Goal: Information Seeking & Learning: Learn about a topic

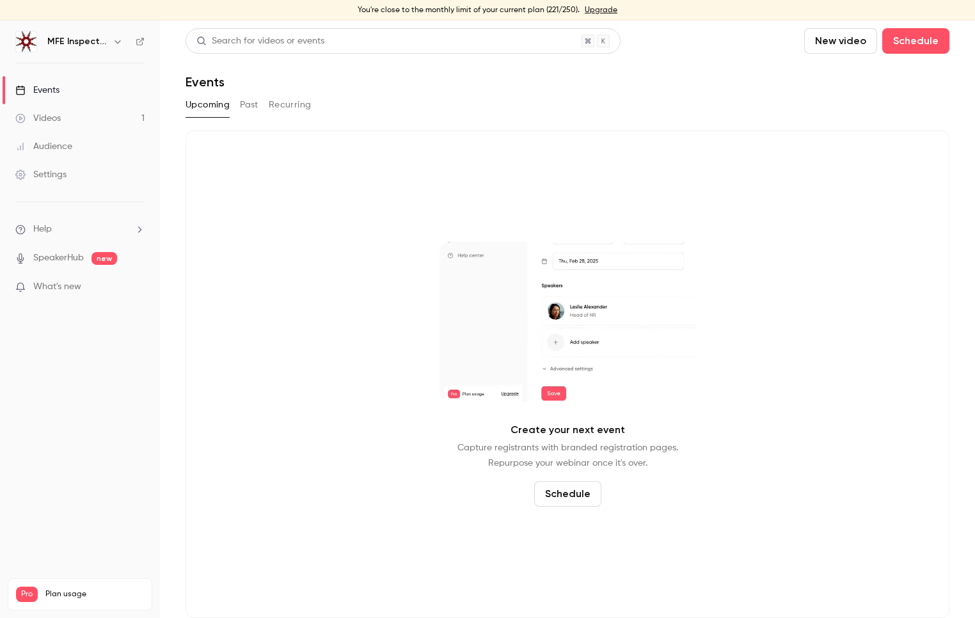
click at [244, 103] on button "Past" at bounding box center [249, 105] width 19 height 20
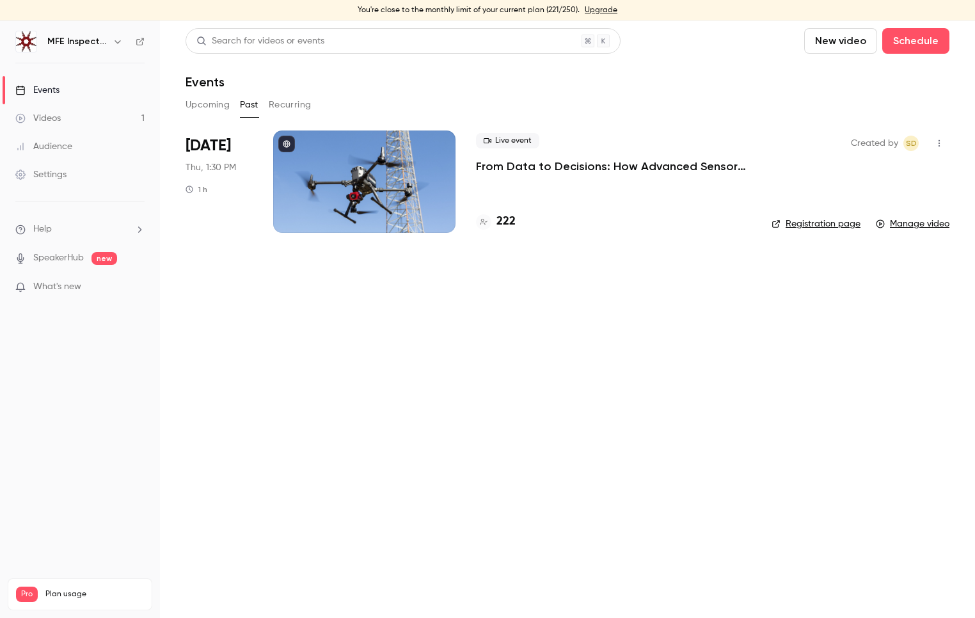
click at [926, 227] on link "Manage video" at bounding box center [913, 223] width 74 height 13
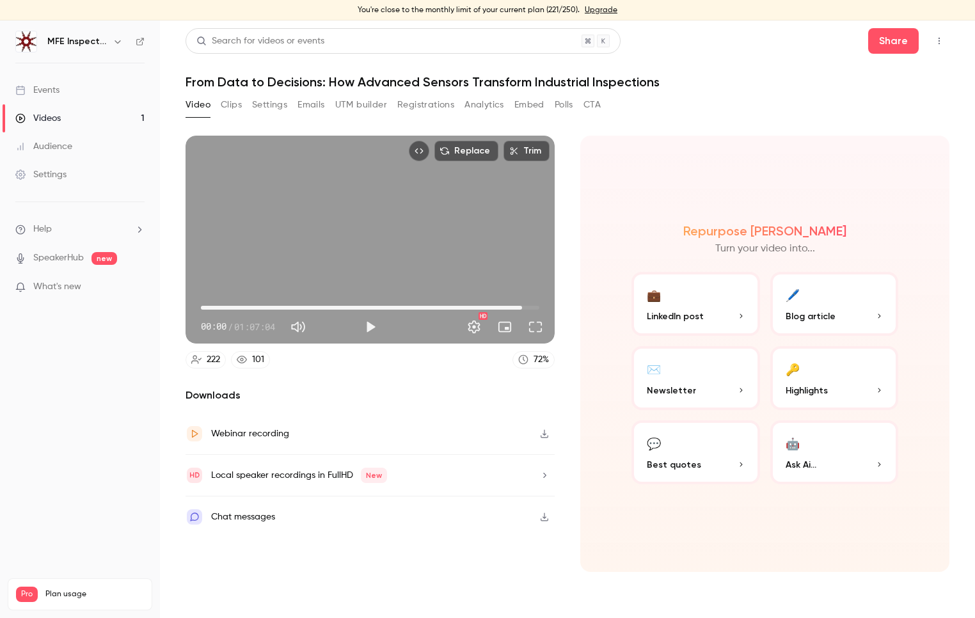
drag, startPoint x: 203, startPoint y: 306, endPoint x: 524, endPoint y: 310, distance: 320.5
click at [524, 310] on span "01:03:39" at bounding box center [522, 308] width 4 height 4
drag, startPoint x: 524, startPoint y: 310, endPoint x: 539, endPoint y: 310, distance: 14.7
click at [539, 310] on span "01:06:58" at bounding box center [539, 308] width 4 height 4
click at [370, 329] on button "Play" at bounding box center [371, 327] width 26 height 26
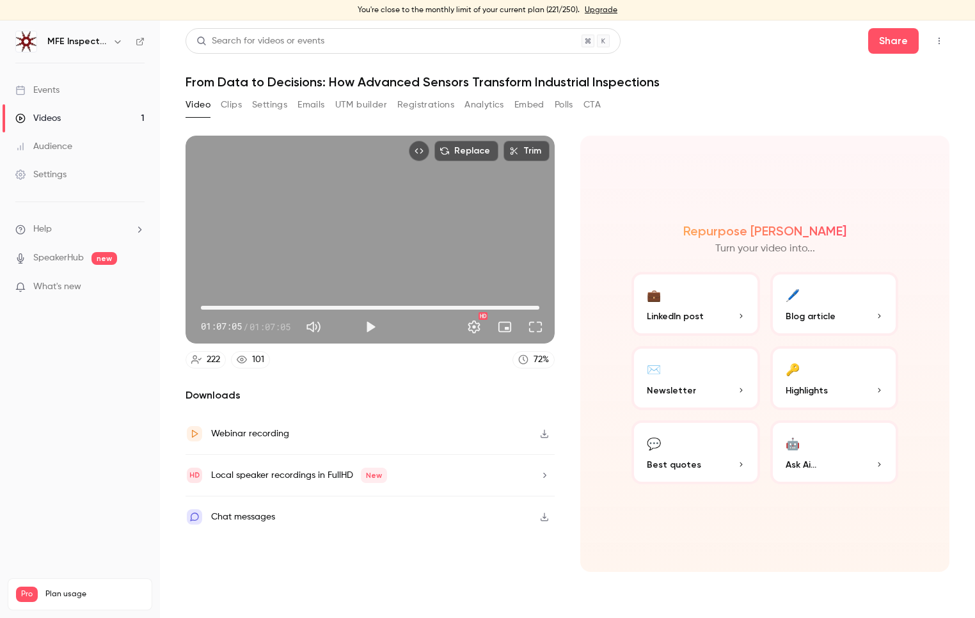
click at [541, 306] on span "01:07:05" at bounding box center [539, 308] width 4 height 4
click at [365, 328] on button "Play" at bounding box center [371, 327] width 26 height 26
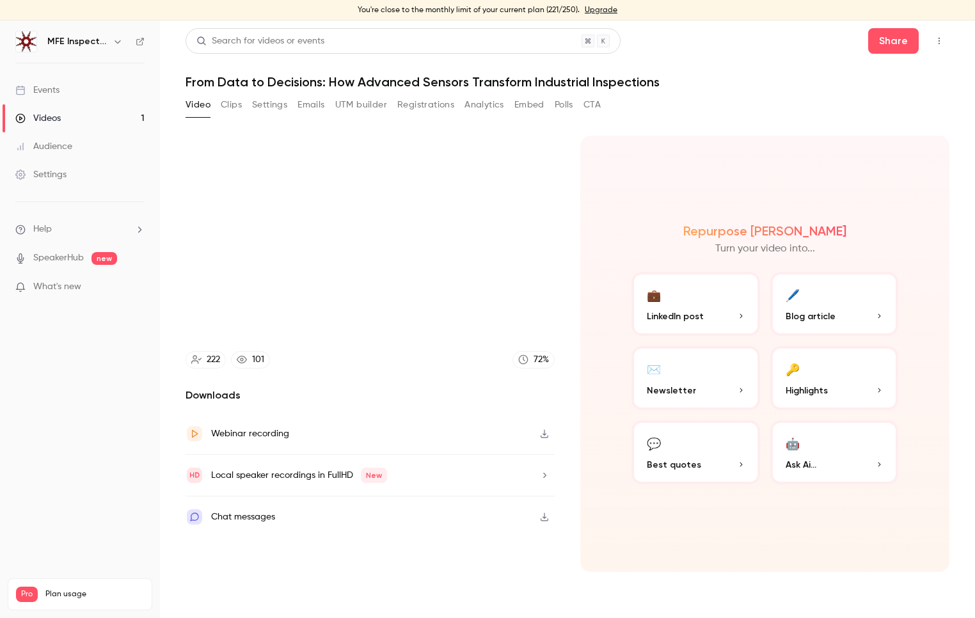
click at [345, 519] on div "Chat messages" at bounding box center [370, 516] width 369 height 41
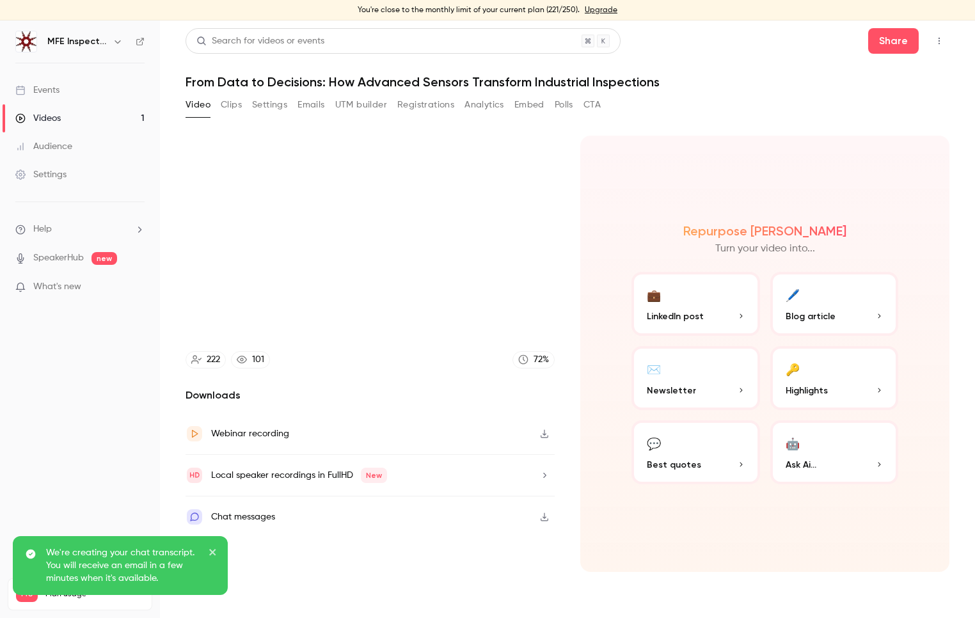
click at [260, 515] on div "Chat messages" at bounding box center [243, 516] width 64 height 15
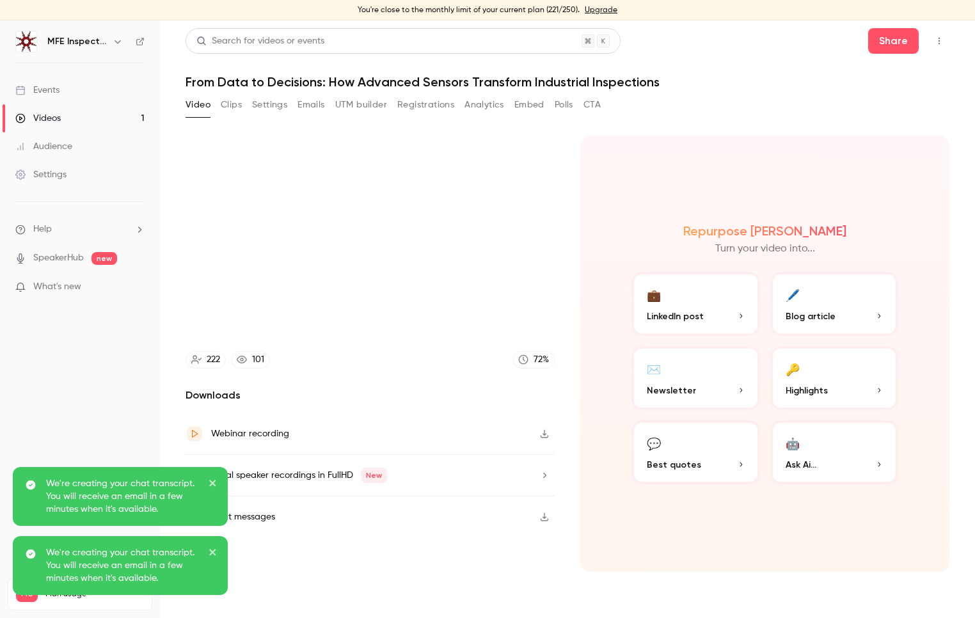
click at [210, 481] on icon "close" at bounding box center [212, 483] width 6 height 6
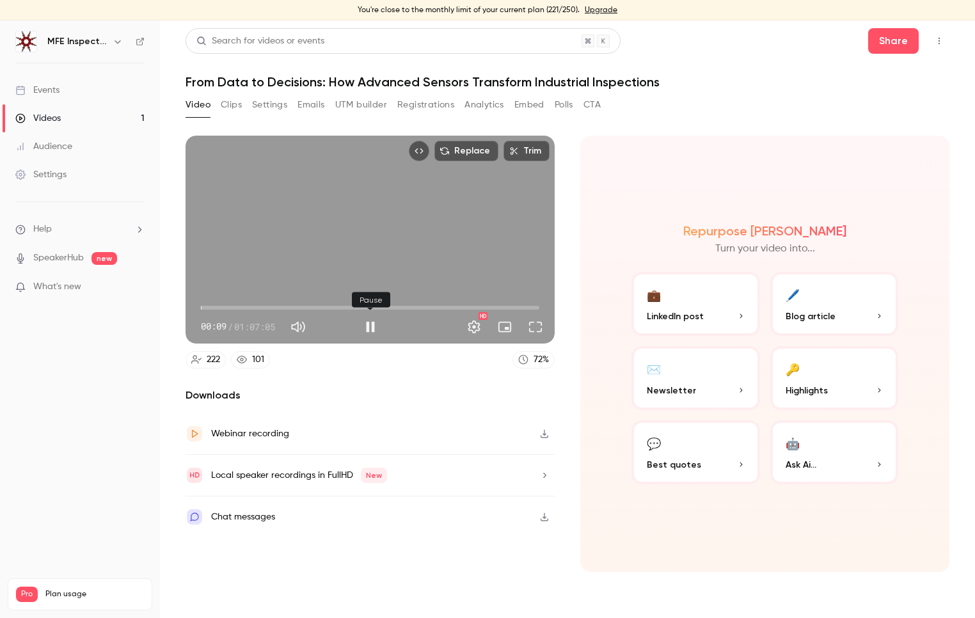
click at [373, 323] on button "Pause" at bounding box center [371, 327] width 26 height 26
type input "***"
click at [544, 430] on icon "button" at bounding box center [545, 433] width 8 height 8
click at [542, 473] on icon "button" at bounding box center [544, 475] width 10 height 9
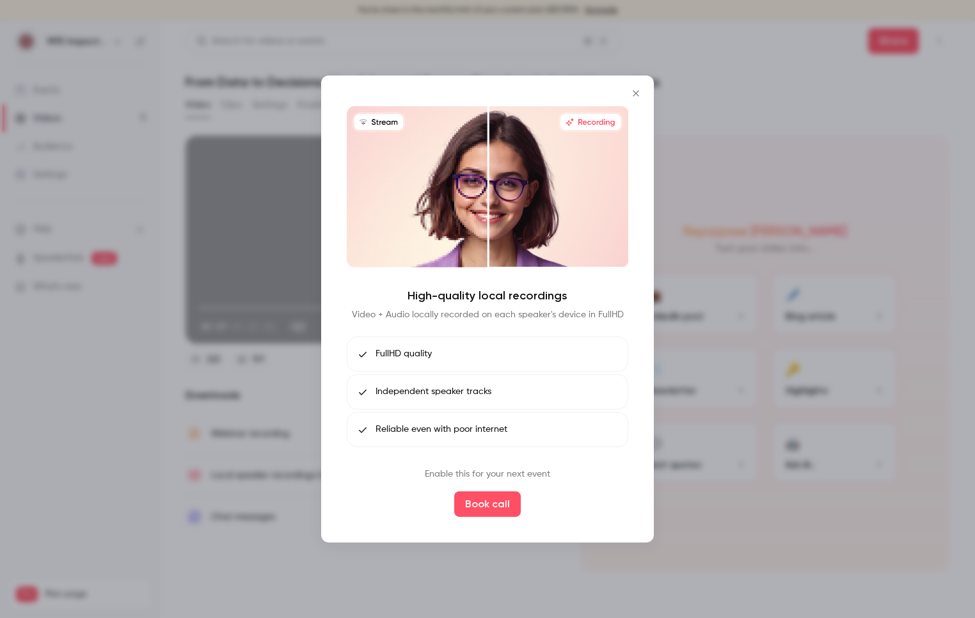
click at [638, 92] on icon "Close" at bounding box center [635, 93] width 15 height 10
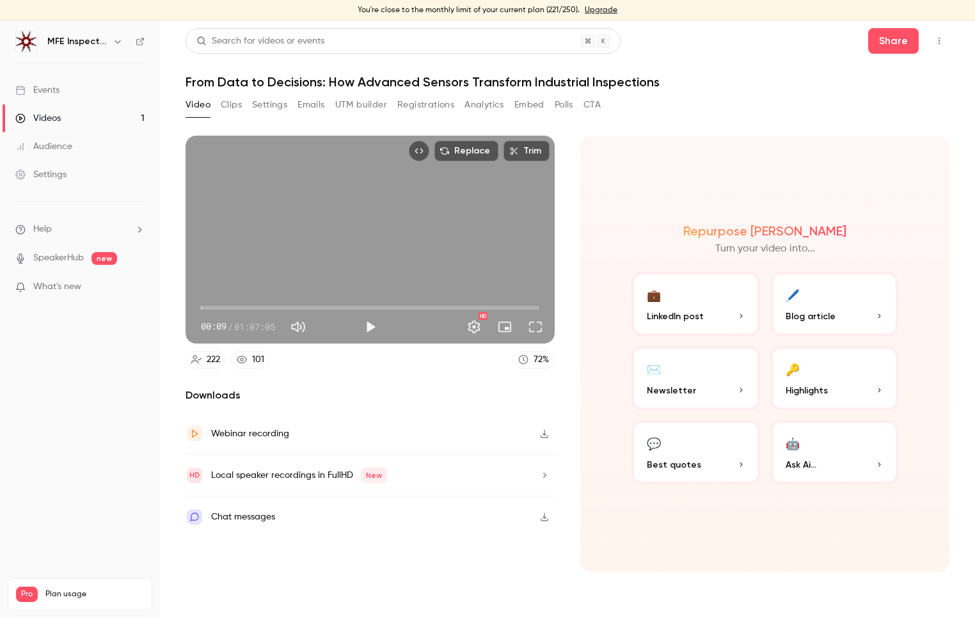
click at [230, 102] on button "Clips" at bounding box center [231, 105] width 21 height 20
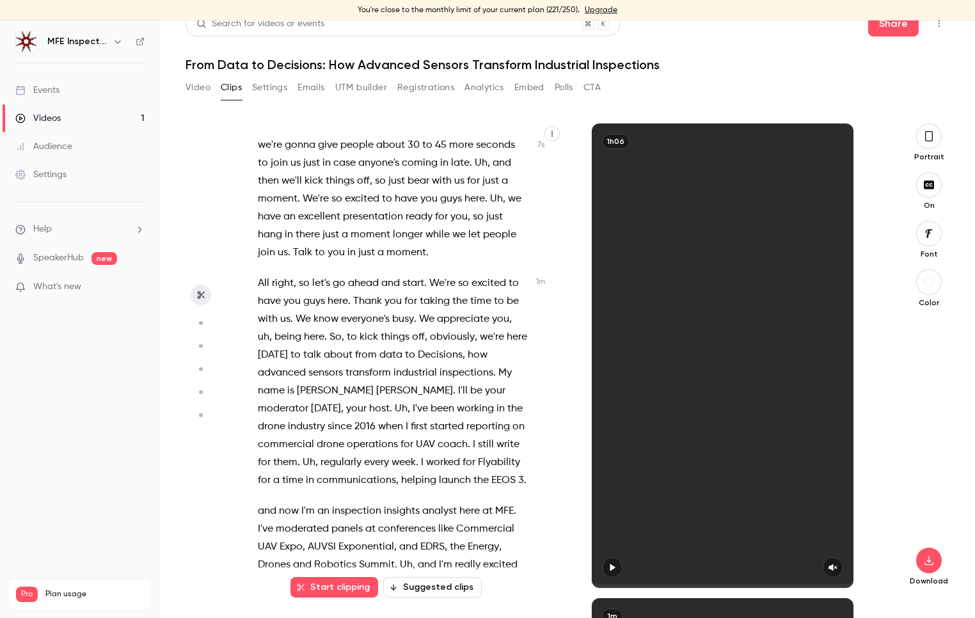
scroll to position [21, 0]
click at [615, 566] on icon "button" at bounding box center [612, 567] width 10 height 9
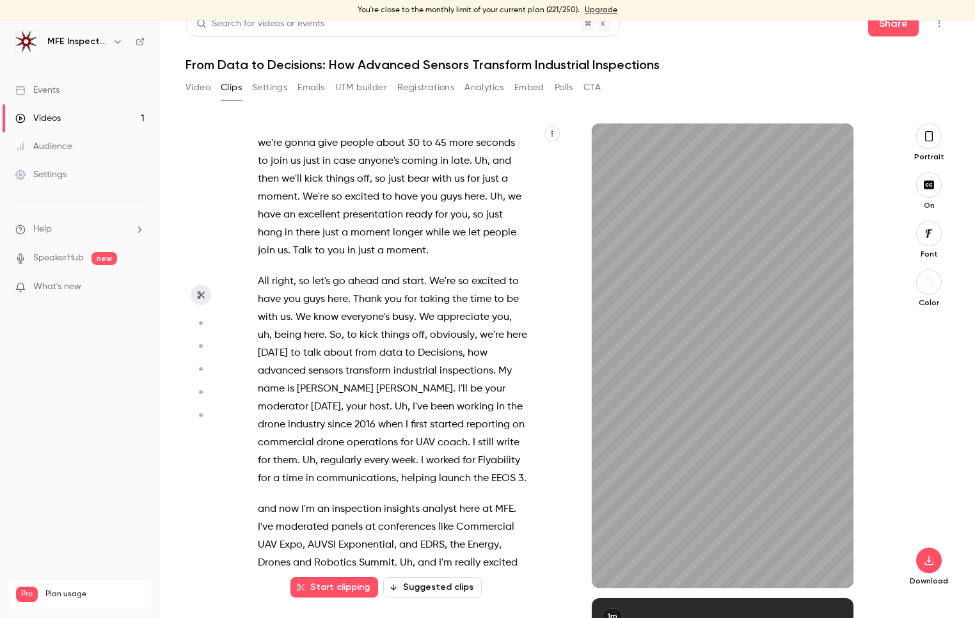
scroll to position [0, 0]
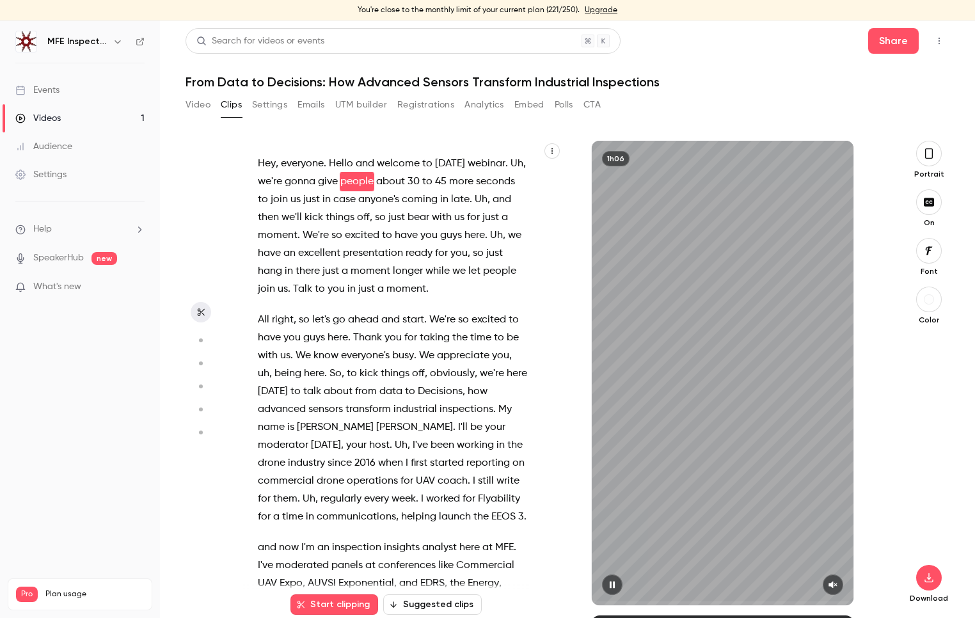
click at [612, 583] on icon "button" at bounding box center [612, 584] width 10 height 9
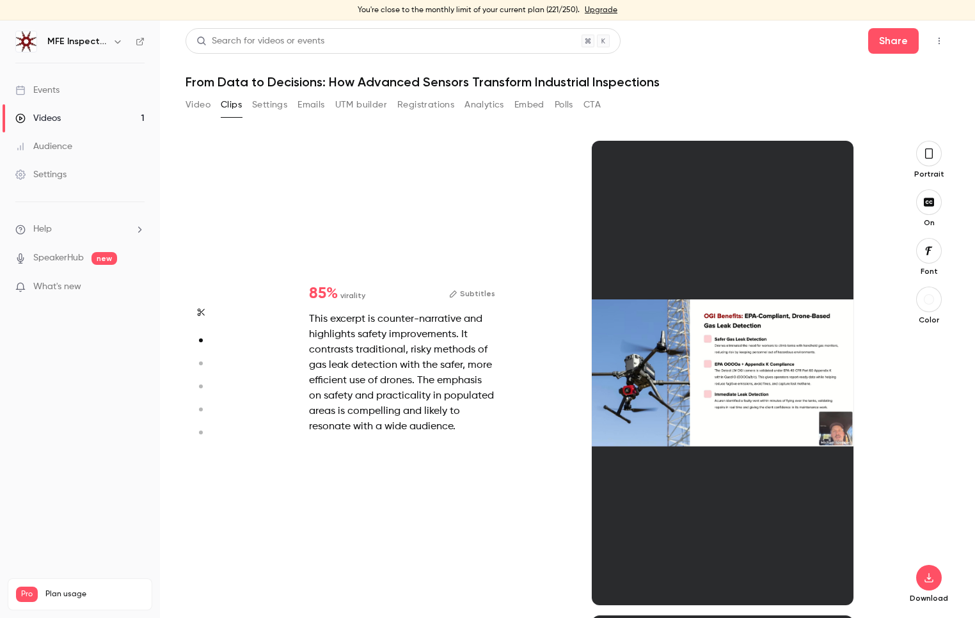
type input "***"
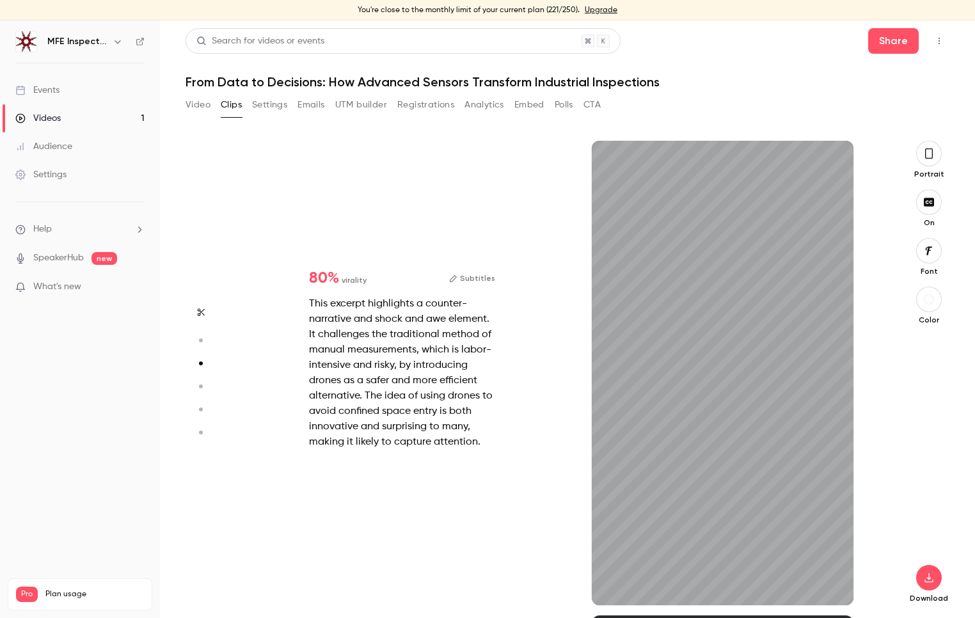
type input "*"
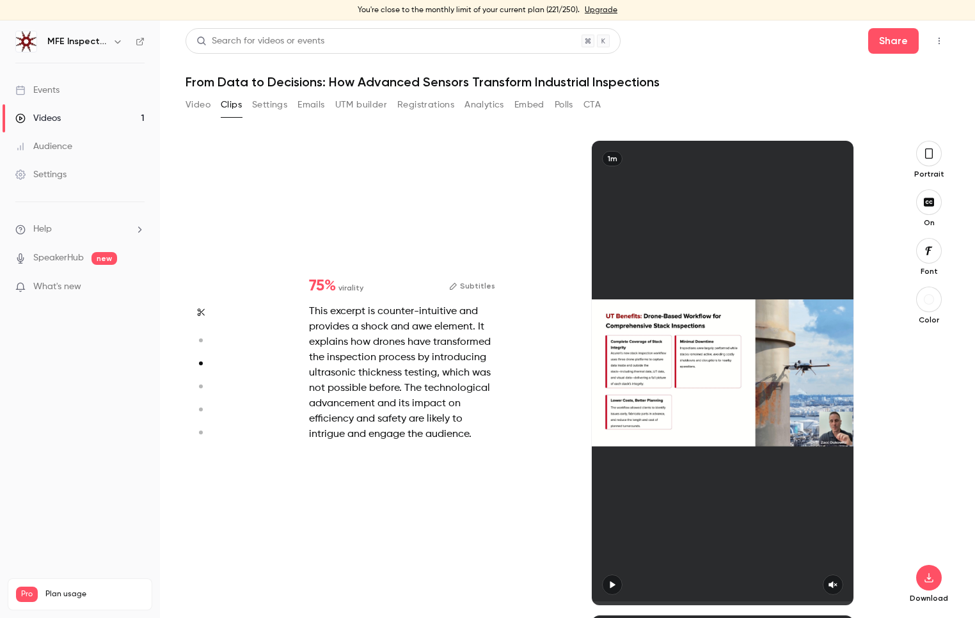
type input "***"
type input "*"
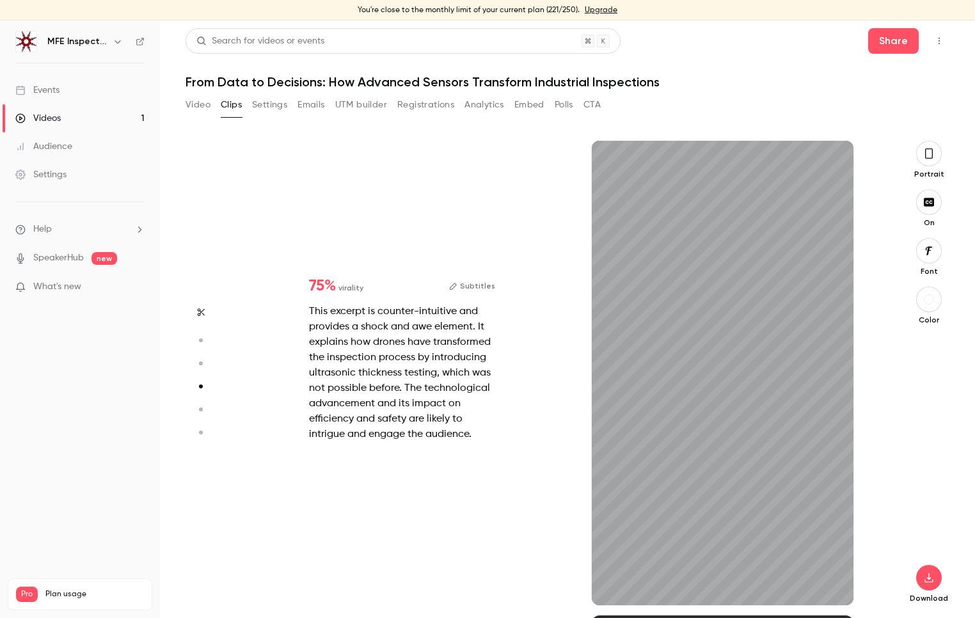
scroll to position [1424, 0]
type input "***"
type input "*"
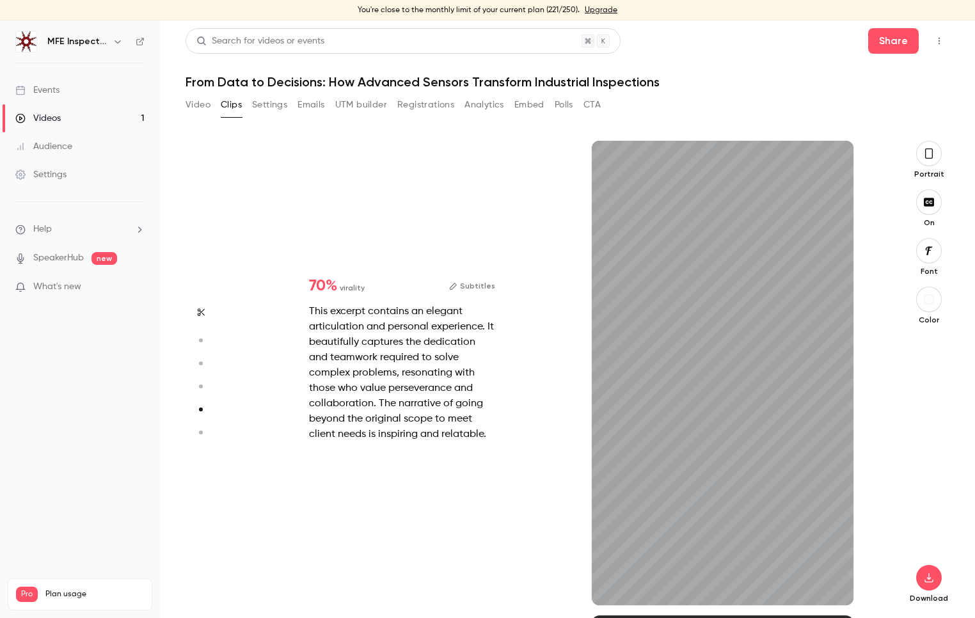
type input "***"
type input "****"
click at [63, 125] on link "Videos 1" at bounding box center [80, 118] width 160 height 28
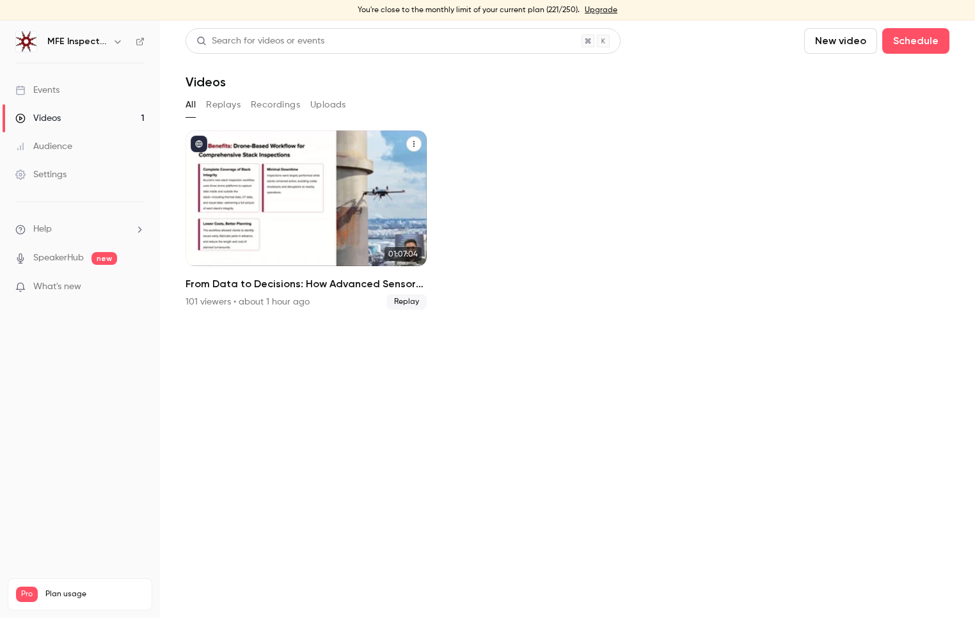
click at [285, 250] on div "From Data to Decisions: How Advanced Sensors Transform Industrial Inspections" at bounding box center [306, 198] width 241 height 136
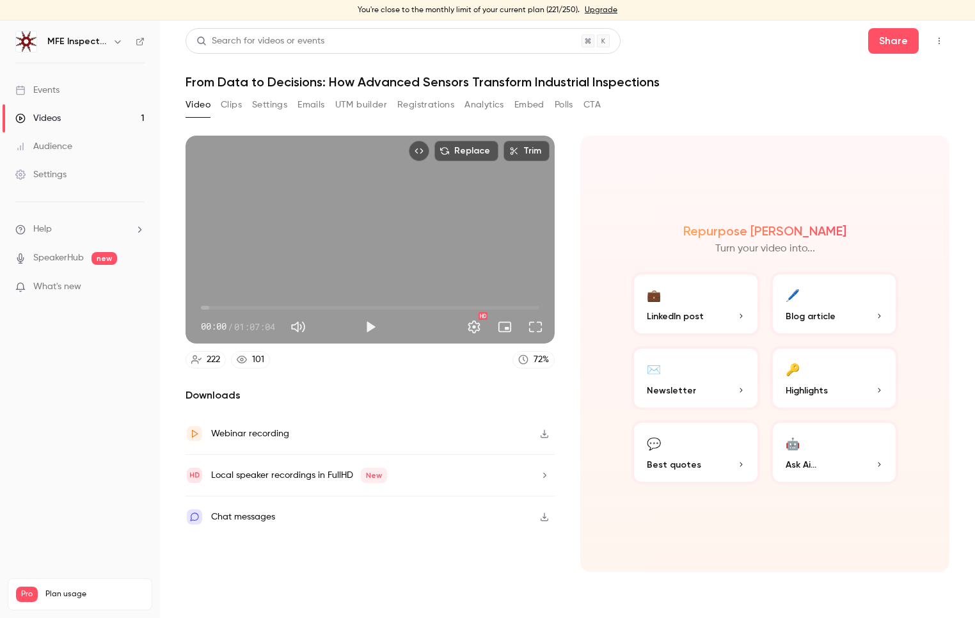
click at [238, 519] on div "Chat messages" at bounding box center [243, 516] width 64 height 15
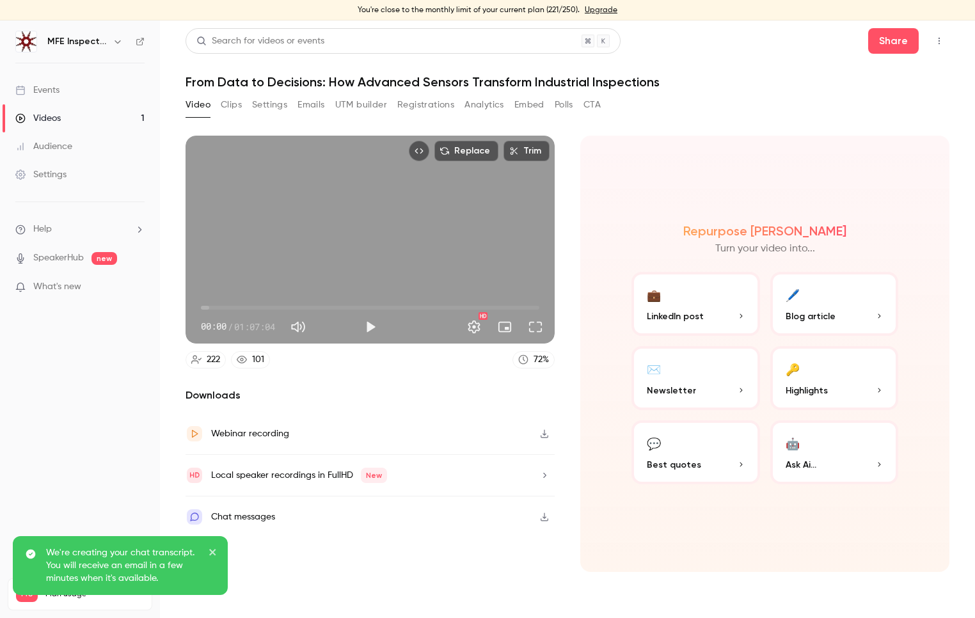
click at [215, 555] on icon "close" at bounding box center [212, 552] width 6 height 6
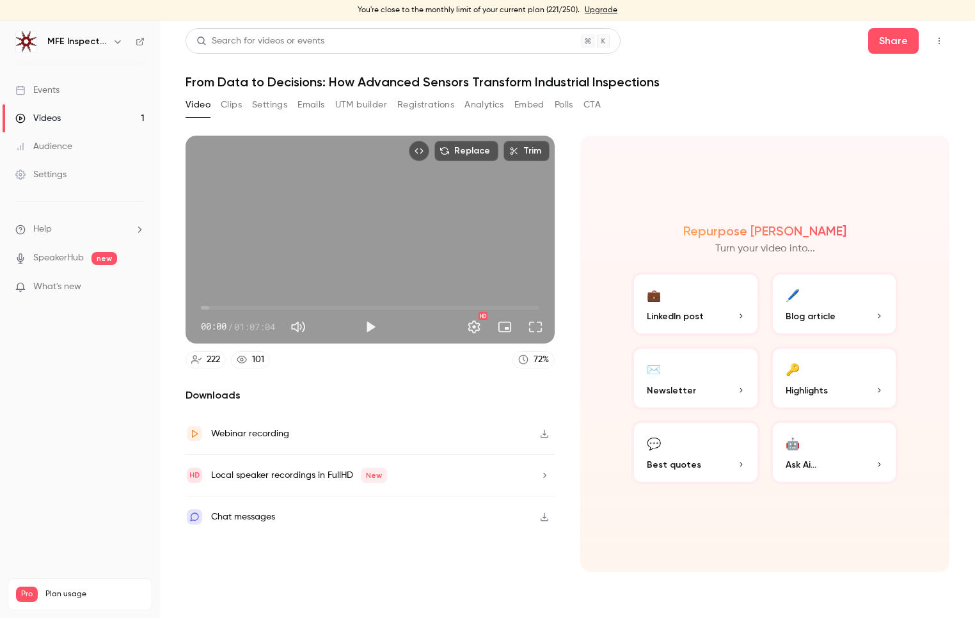
click at [734, 464] on p "Best quotes" at bounding box center [696, 464] width 98 height 13
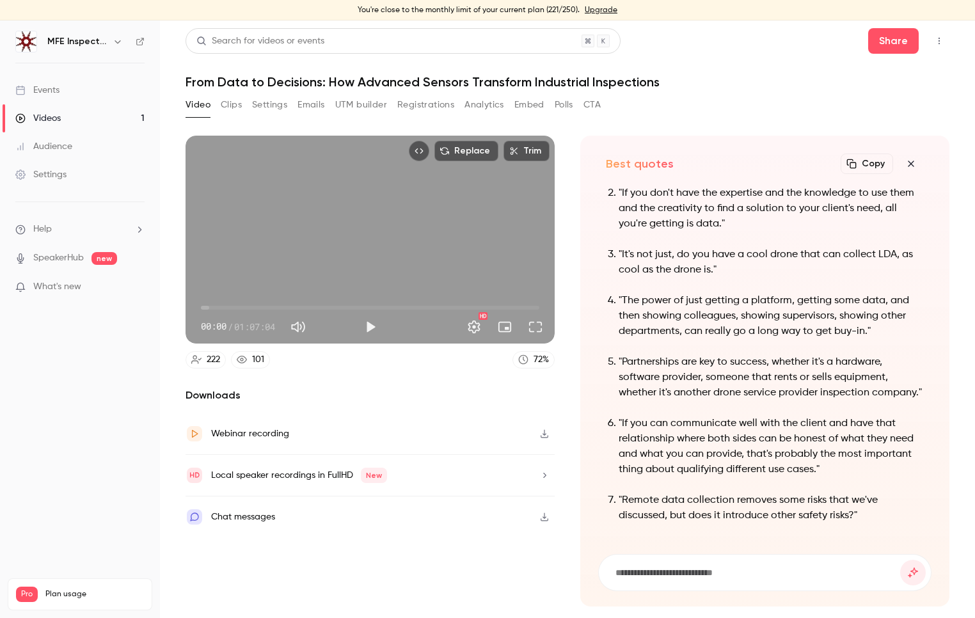
click at [876, 165] on button "Copy" at bounding box center [867, 164] width 52 height 20
click at [92, 484] on nav "MFE Inspection Solutions Events Videos 1 Audience Settings Help SpeakerHub new …" at bounding box center [80, 318] width 160 height 597
click at [748, 33] on div "Search for videos or events Share" at bounding box center [568, 41] width 764 height 26
click at [236, 102] on button "Clips" at bounding box center [231, 105] width 21 height 20
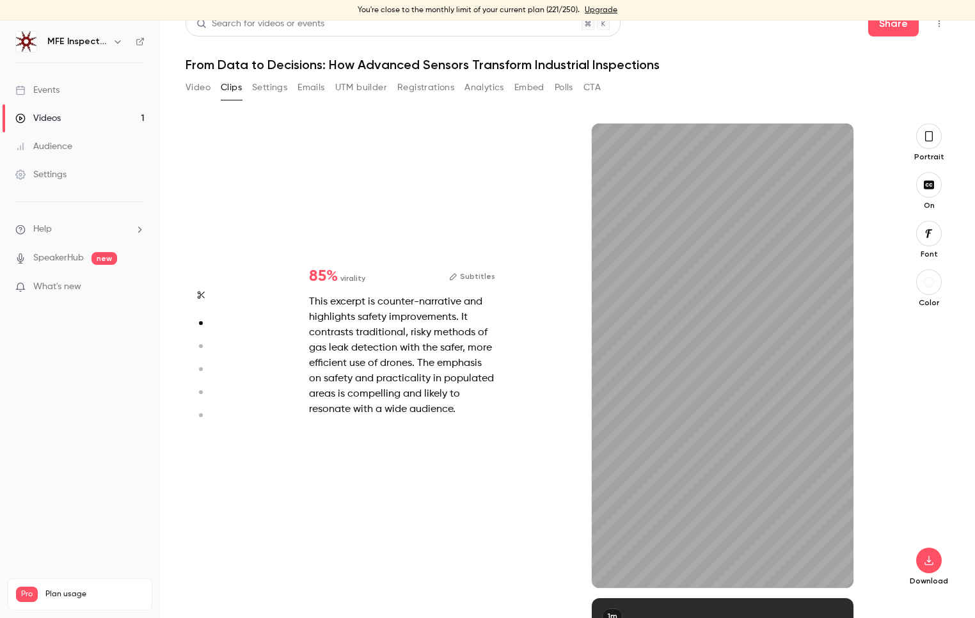
type input "***"
type input "****"
